Goal: Ask a question

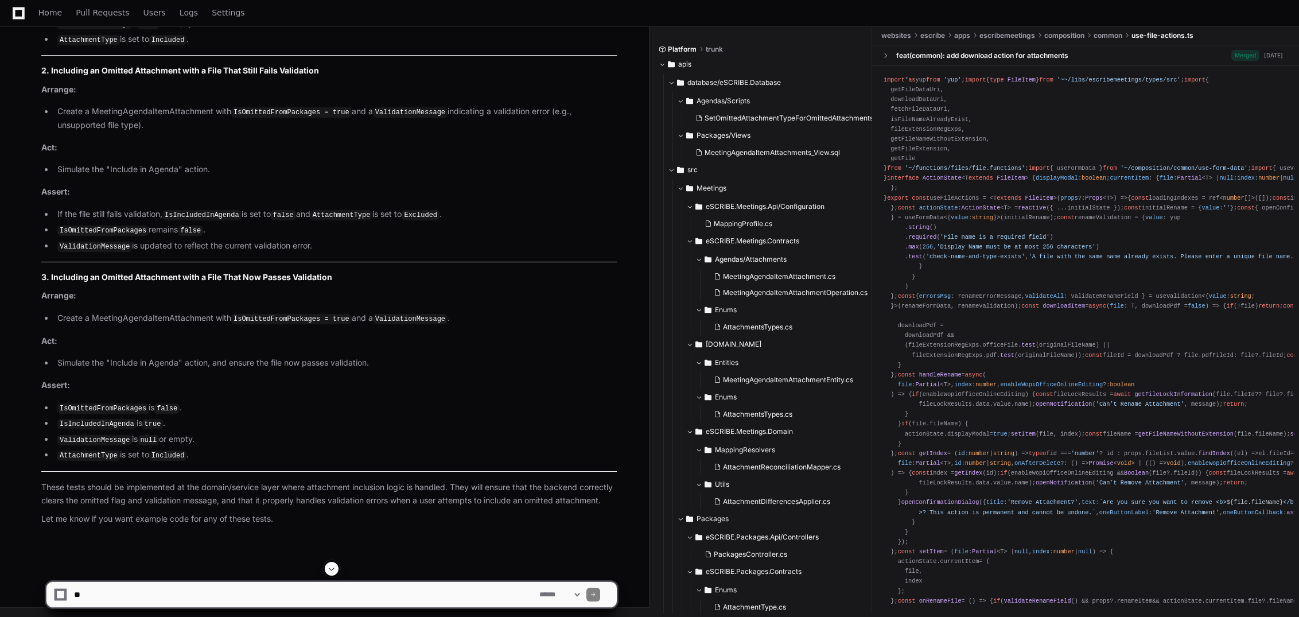
scroll to position [5026, 0]
click at [356, 592] on textarea at bounding box center [304, 594] width 465 height 25
click at [289, 590] on textarea at bounding box center [304, 594] width 465 height 25
type textarea "**********"
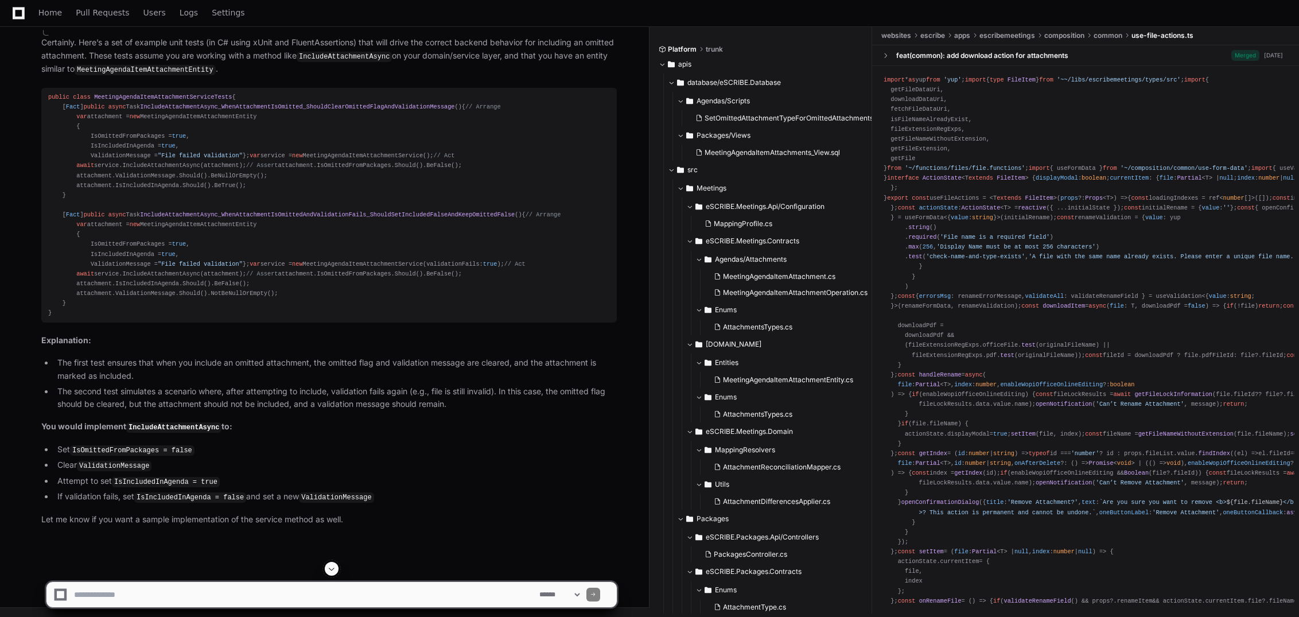
scroll to position [5694, 0]
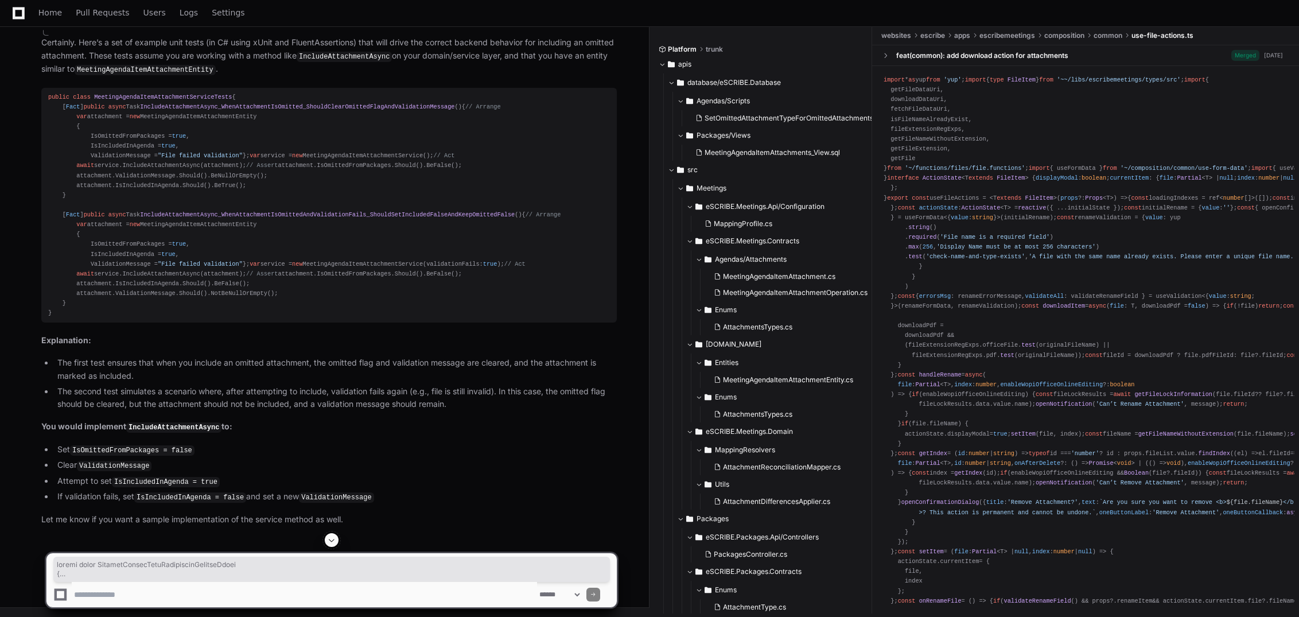
drag, startPoint x: 46, startPoint y: 64, endPoint x: 251, endPoint y: 487, distance: 469.9
click at [251, 323] on pre "public class MeetingAgendaItemAttachmentServiceTests { [ Fact ] public async Ta…" at bounding box center [329, 205] width 576 height 235
copy div "public class MeetingAgendaItemAttachmentServiceTests { [ Fact ] public async Ta…"
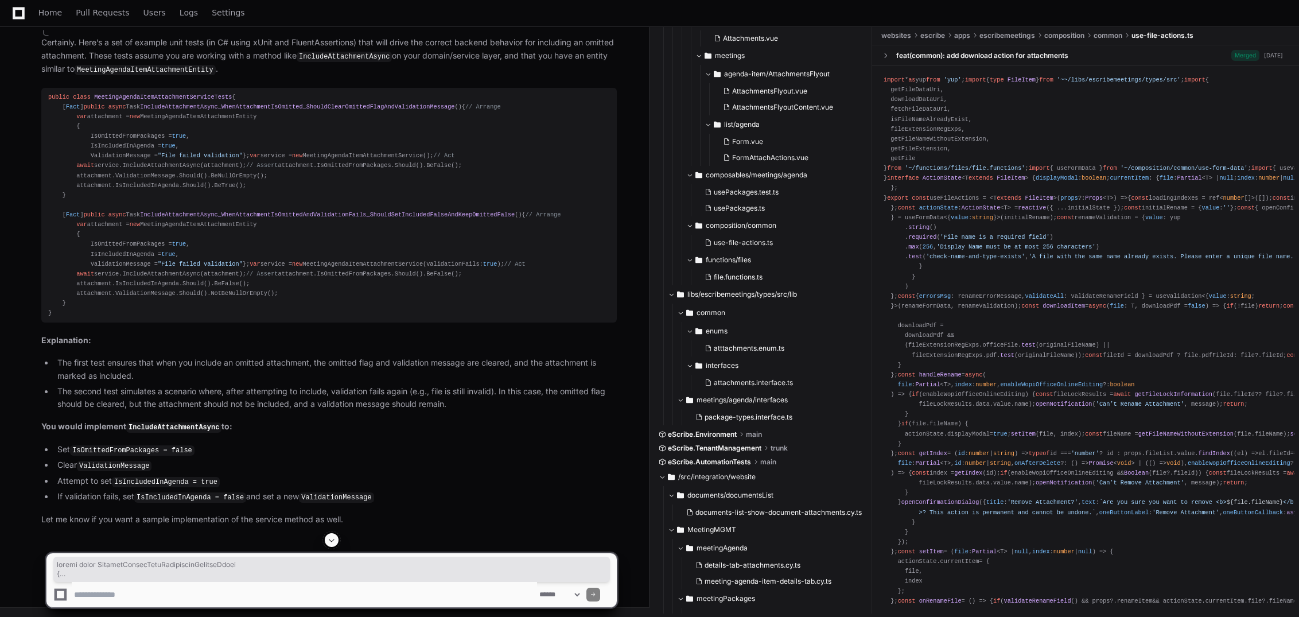
scroll to position [1359, 0]
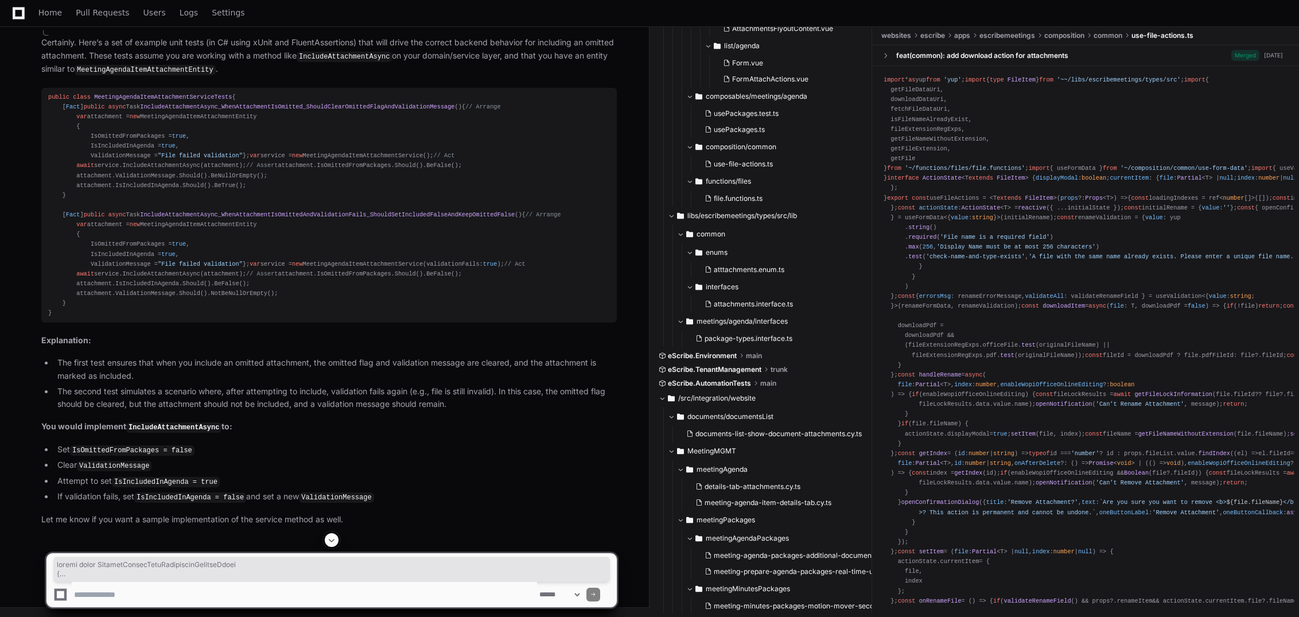
click at [663, 398] on span at bounding box center [662, 398] width 7 height 7
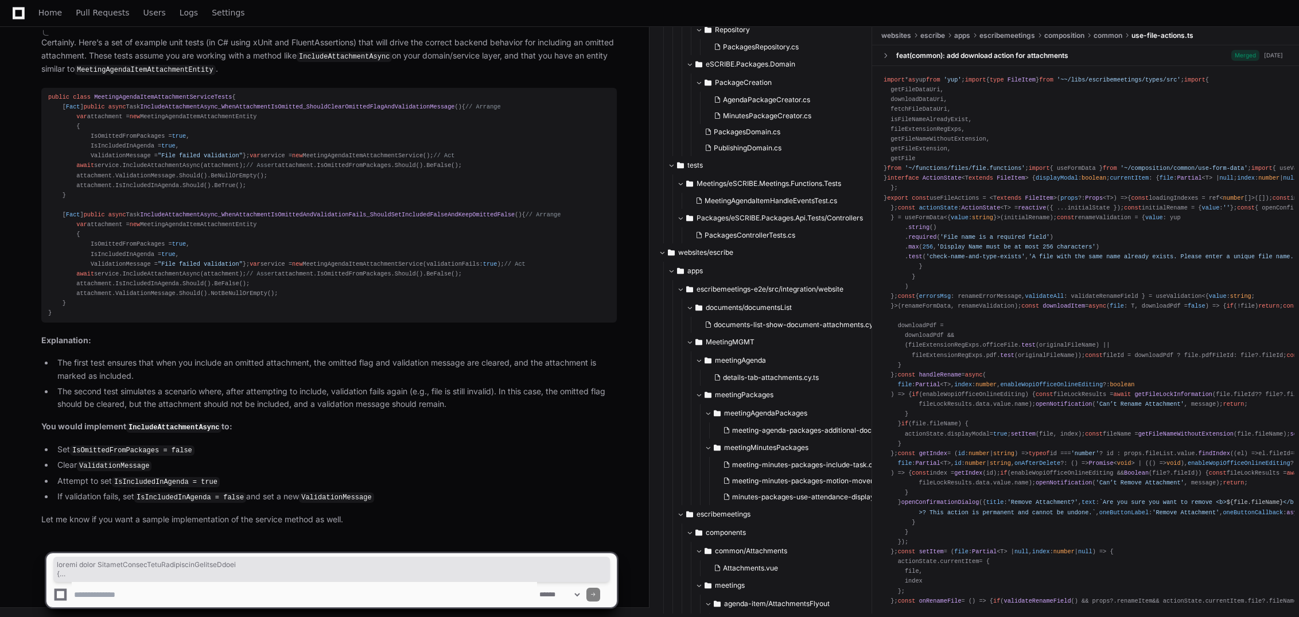
scroll to position [5866, 0]
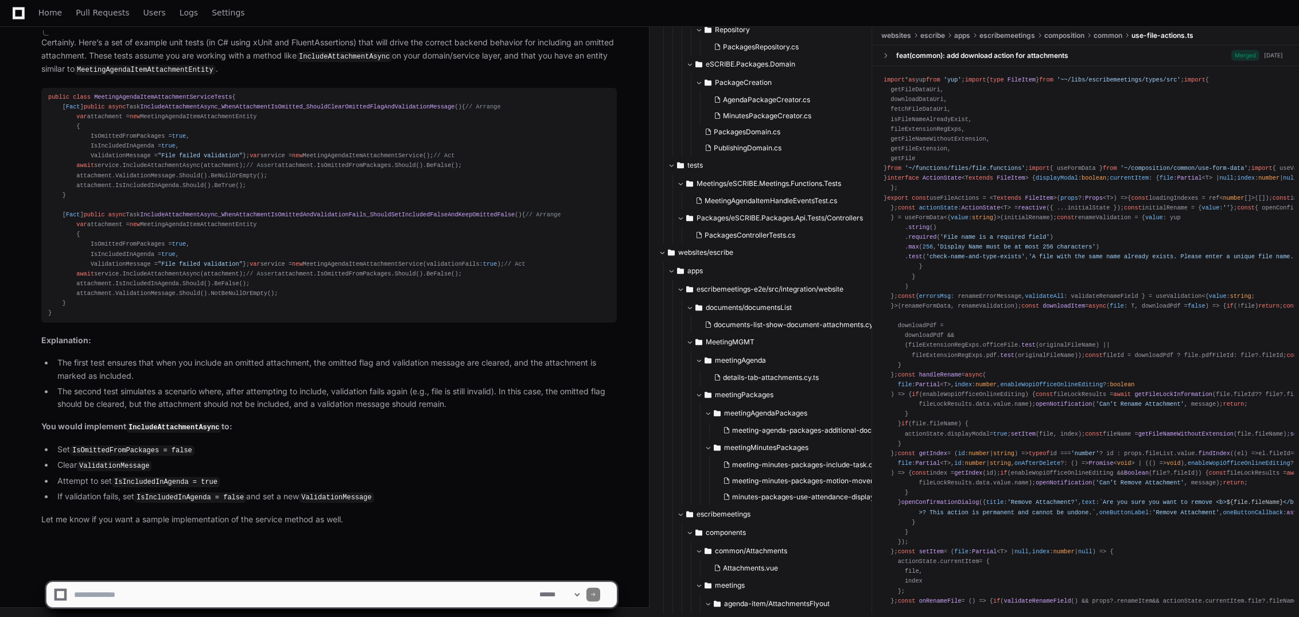
click at [254, 590] on textarea at bounding box center [304, 594] width 465 height 25
click at [197, 596] on textarea at bounding box center [304, 594] width 465 height 25
type textarea "**********"
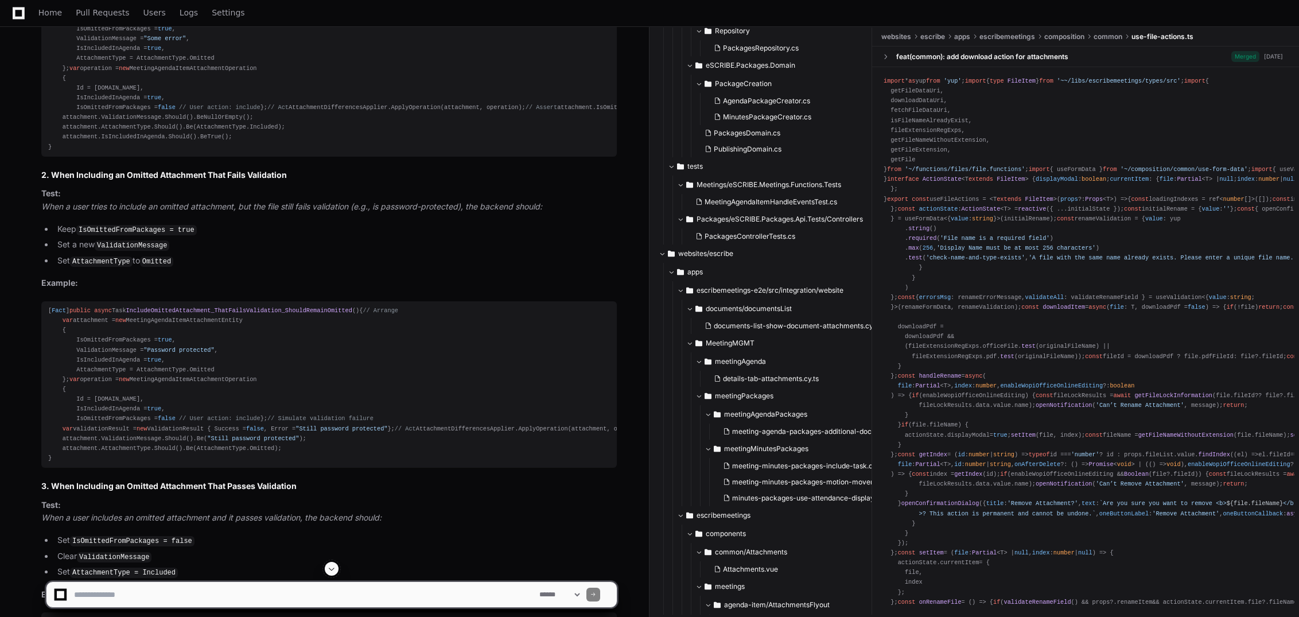
scroll to position [6542, 0]
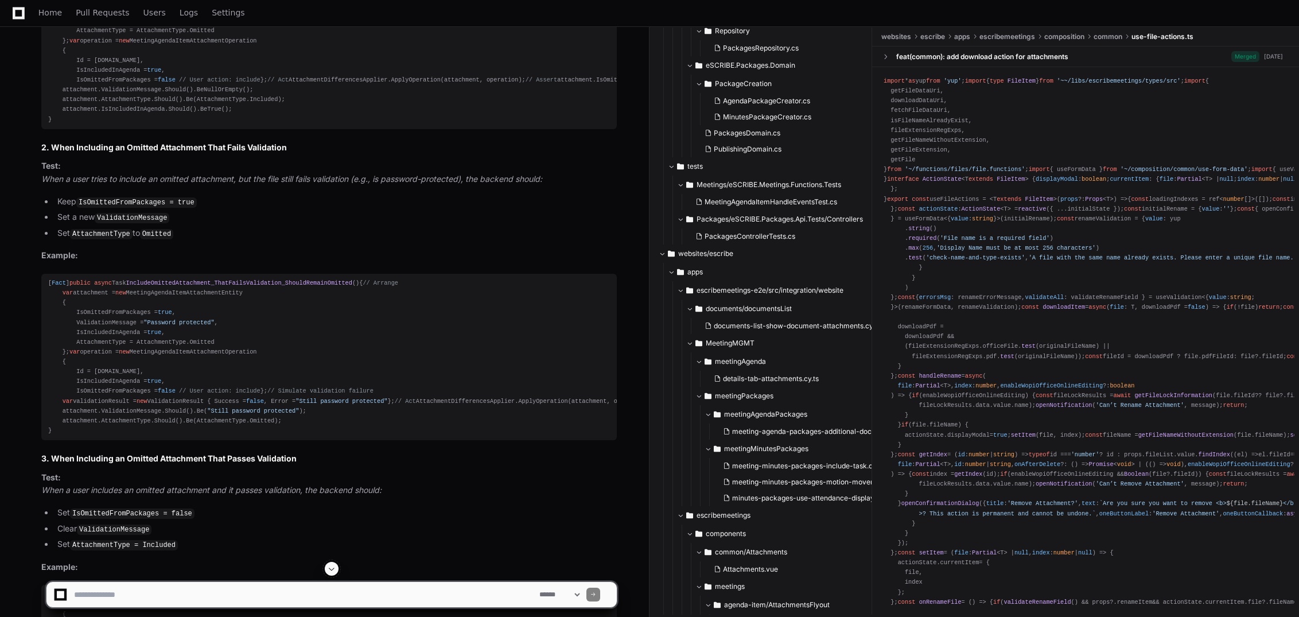
click at [114, 125] on div "[ Fact ] public async Task IncludeOmittedAttachment_ShouldClearOmittedFlag_AndV…" at bounding box center [329, 45] width 562 height 157
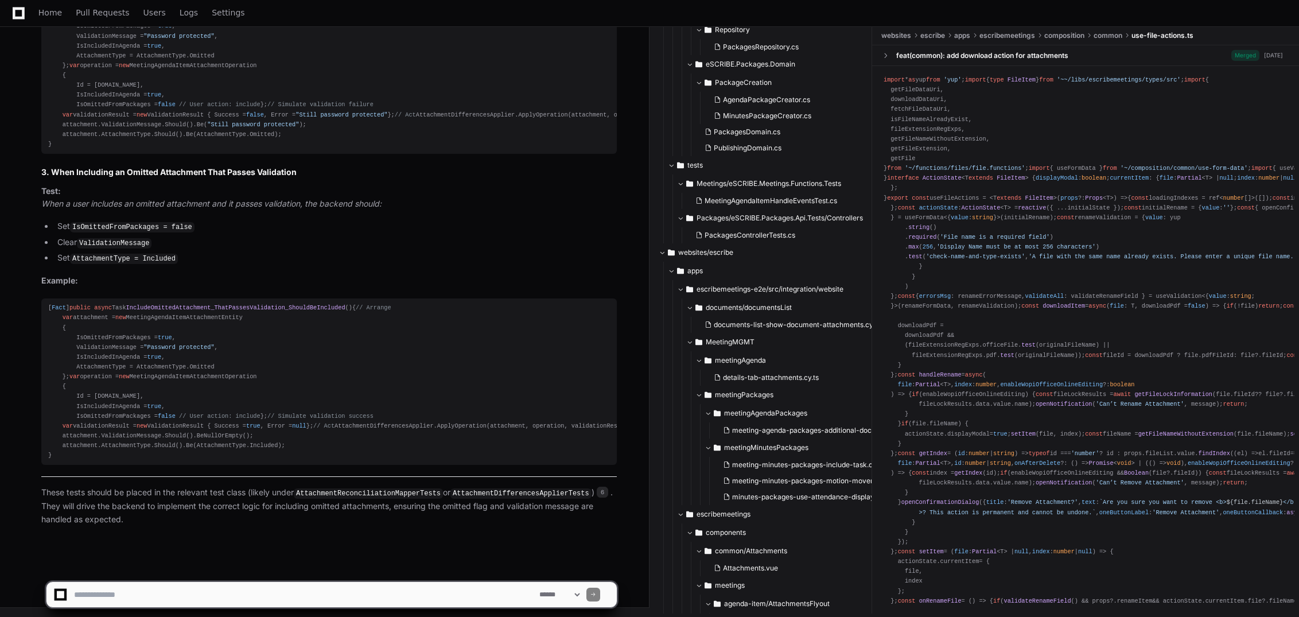
scroll to position [7460, 0]
click at [133, 596] on textarea at bounding box center [304, 594] width 465 height 25
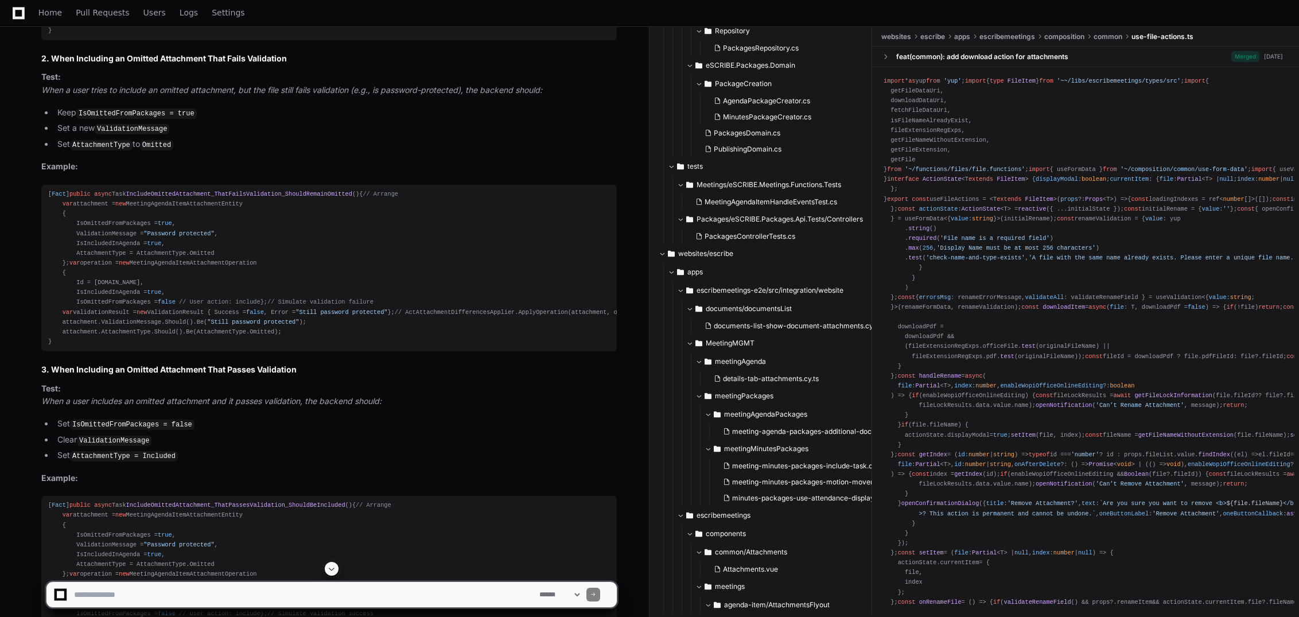
scroll to position [6599, 0]
